Goal: Transaction & Acquisition: Purchase product/service

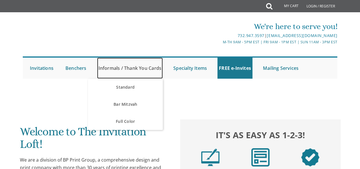
click at [121, 71] on link "Informals / Thank You Cards" at bounding box center [130, 68] width 66 height 21
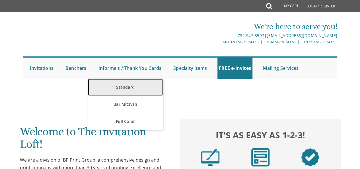
click at [122, 91] on link "Standard" at bounding box center [125, 87] width 75 height 17
click at [127, 85] on link "Standard" at bounding box center [125, 87] width 75 height 17
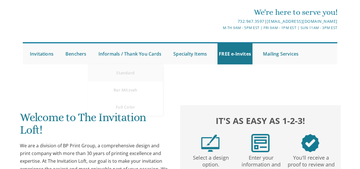
scroll to position [9, 0]
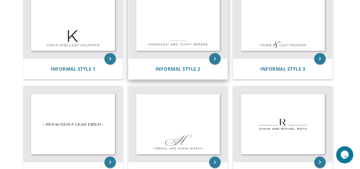
scroll to position [146, 0]
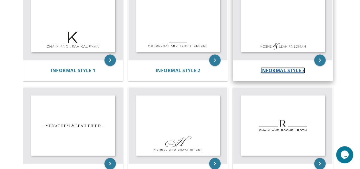
click at [286, 70] on span "Informal Style 3" at bounding box center [282, 70] width 45 height 6
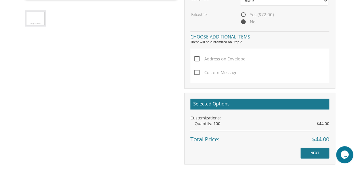
scroll to position [317, 0]
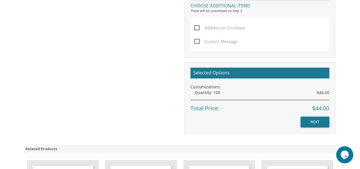
click at [309, 120] on input "NEXT" at bounding box center [315, 121] width 29 height 11
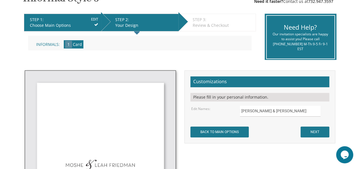
scroll to position [108, 0]
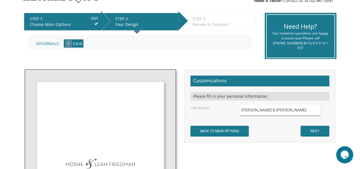
click at [284, 110] on input "[PERSON_NAME] & [PERSON_NAME]" at bounding box center [280, 110] width 81 height 11
click at [251, 111] on input "[PERSON_NAME] & [PERSON_NAME]" at bounding box center [280, 110] width 81 height 11
click at [252, 110] on input "[PERSON_NAME] & [PERSON_NAME]" at bounding box center [280, 110] width 81 height 11
click at [268, 111] on input "Yechiel & Leah Friedman" at bounding box center [280, 110] width 81 height 11
click at [282, 111] on input "Yechiel & FaigyFriedman" at bounding box center [280, 110] width 81 height 11
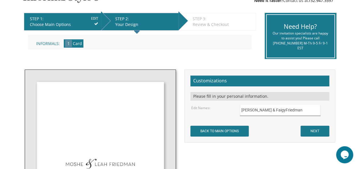
click at [285, 111] on input "Yechiel & FaigyFriedman" at bounding box center [280, 110] width 81 height 11
type input "Yechiel & Faigy Perl"
click at [315, 134] on input "NEXT" at bounding box center [315, 131] width 29 height 11
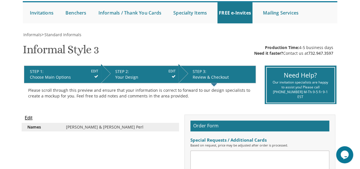
scroll to position [55, 0]
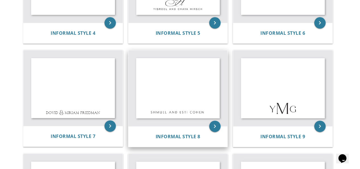
scroll to position [287, 0]
